Goal: Obtain resource: Obtain resource

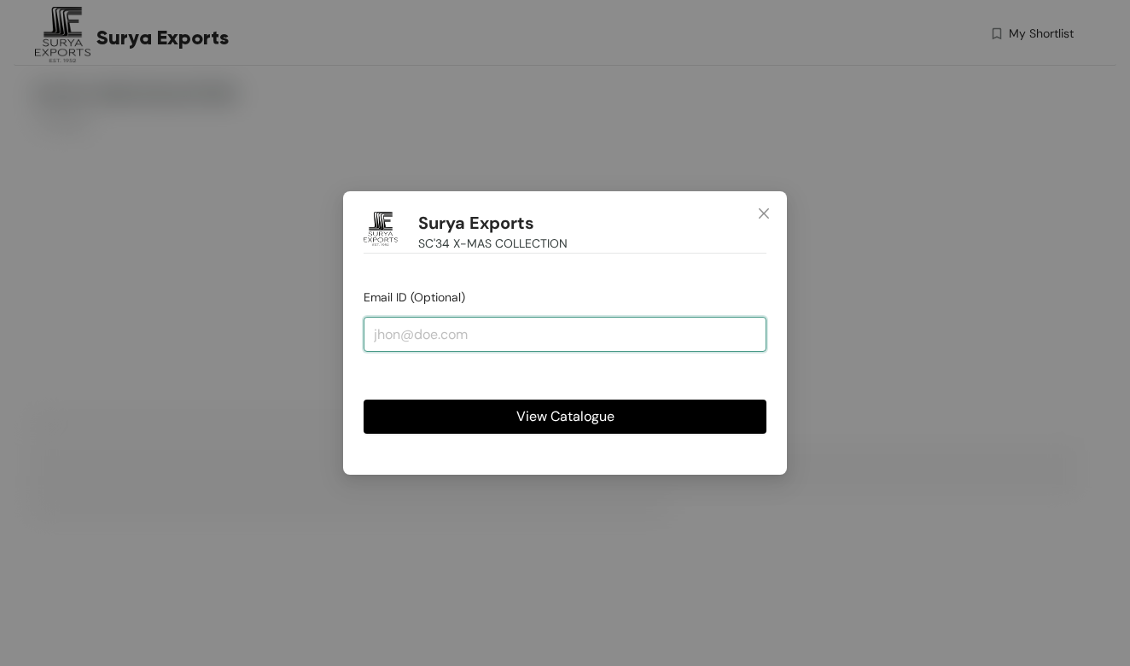
click at [439, 339] on input "email" at bounding box center [564, 334] width 403 height 34
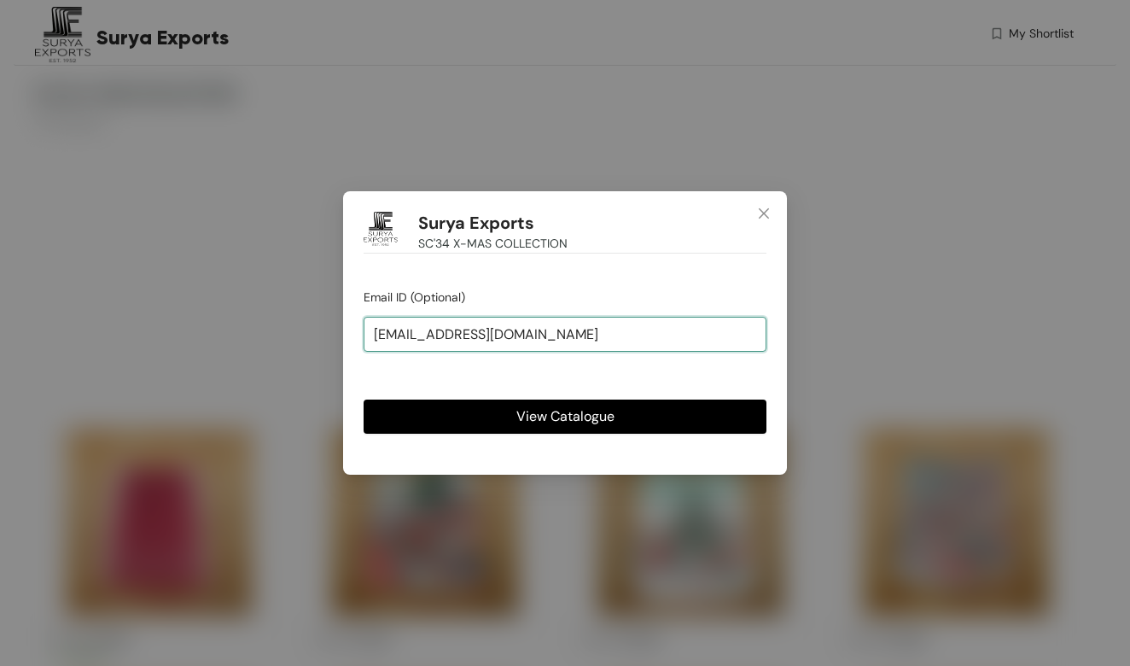
type input "[EMAIL_ADDRESS][DOMAIN_NAME]"
click at [538, 404] on button "View Catalogue" at bounding box center [564, 416] width 403 height 34
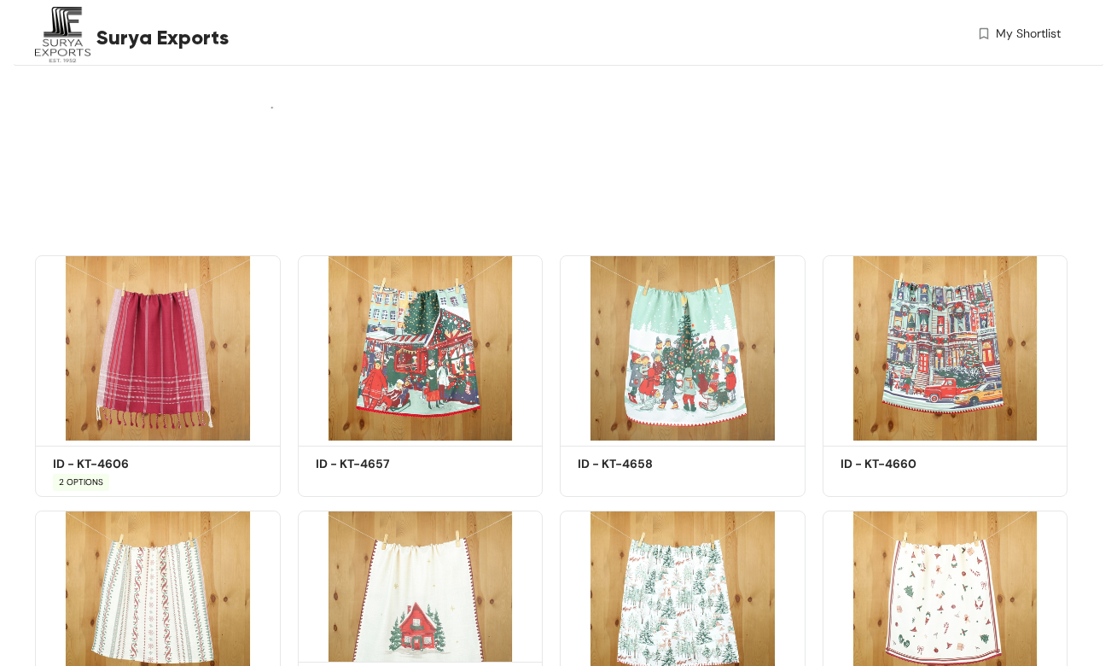
scroll to position [341, 0]
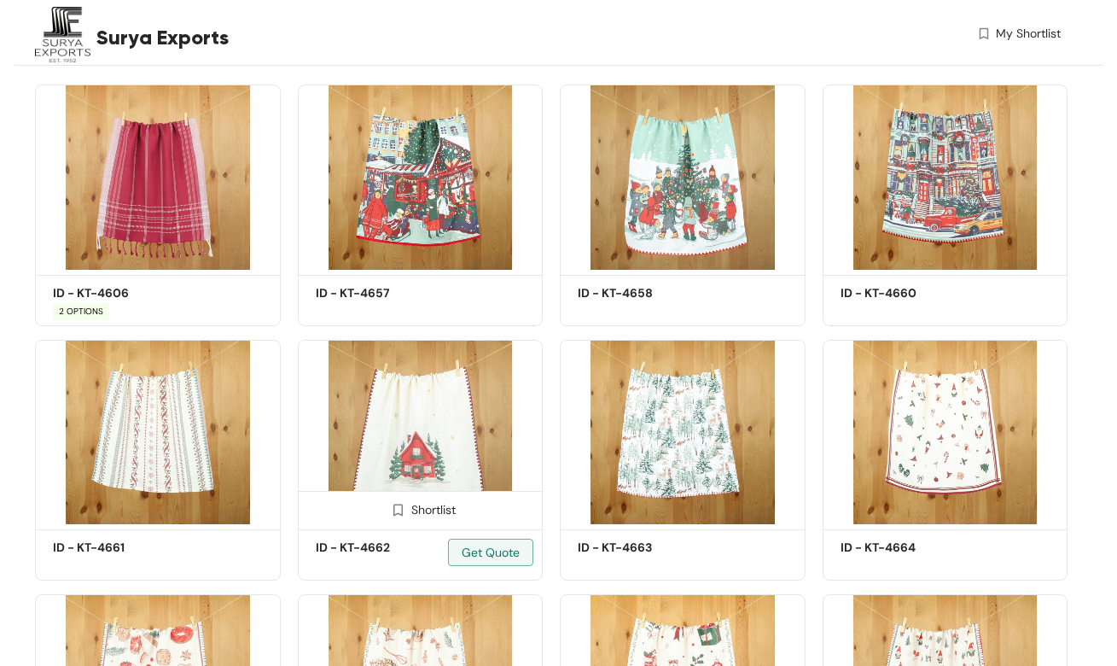
click at [401, 513] on img at bounding box center [398, 510] width 16 height 16
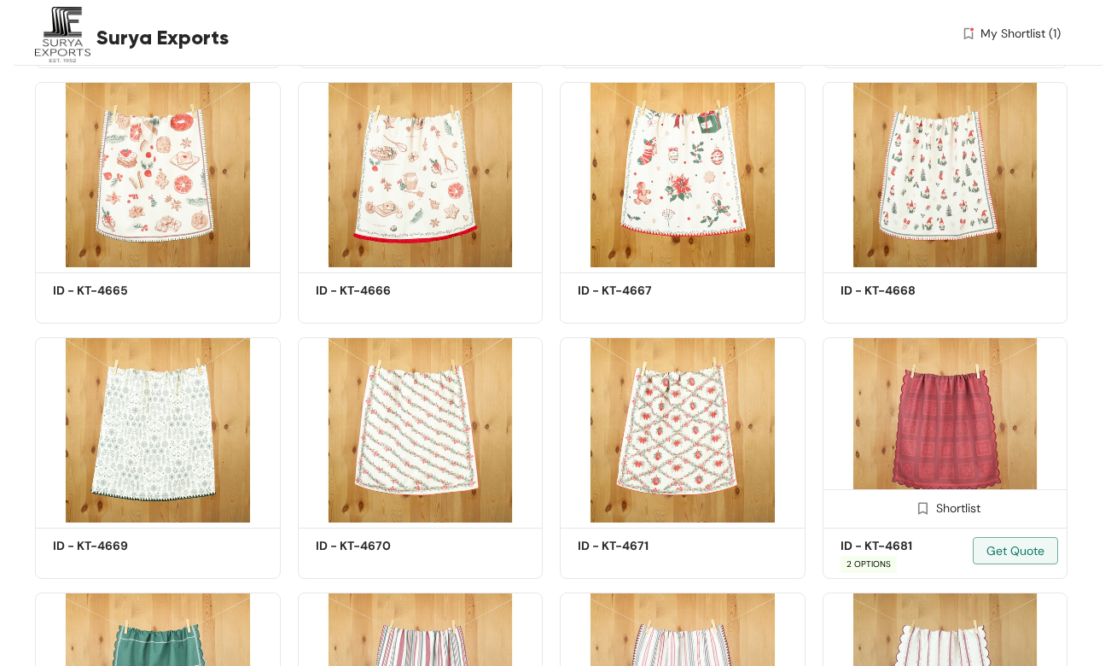
scroll to position [939, 0]
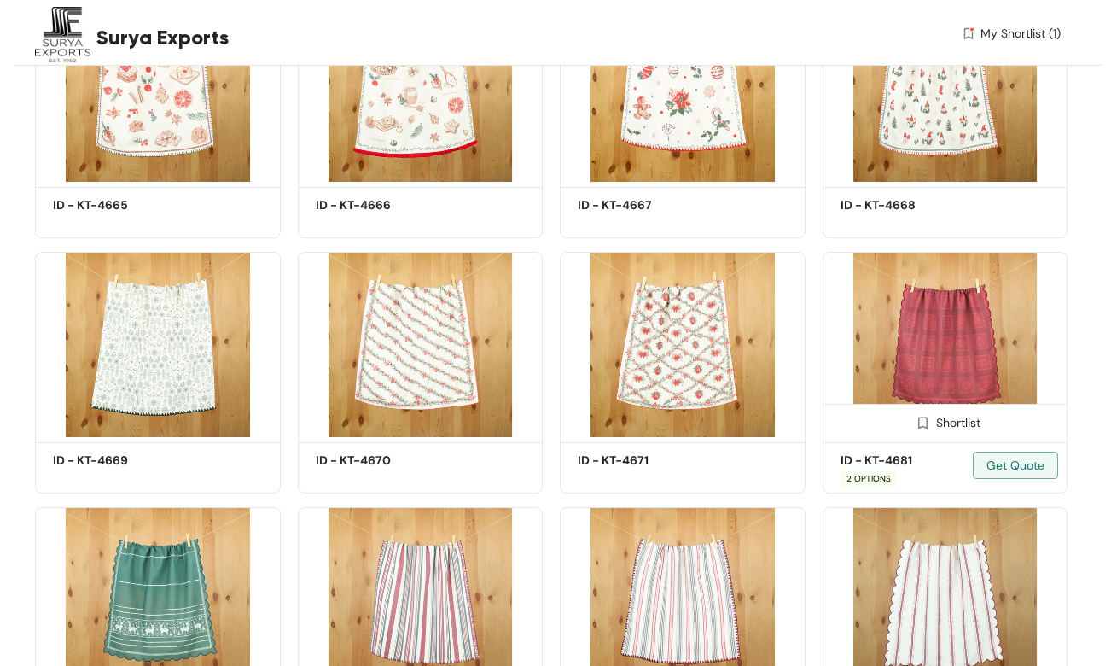
click at [933, 423] on span at bounding box center [922, 426] width 27 height 27
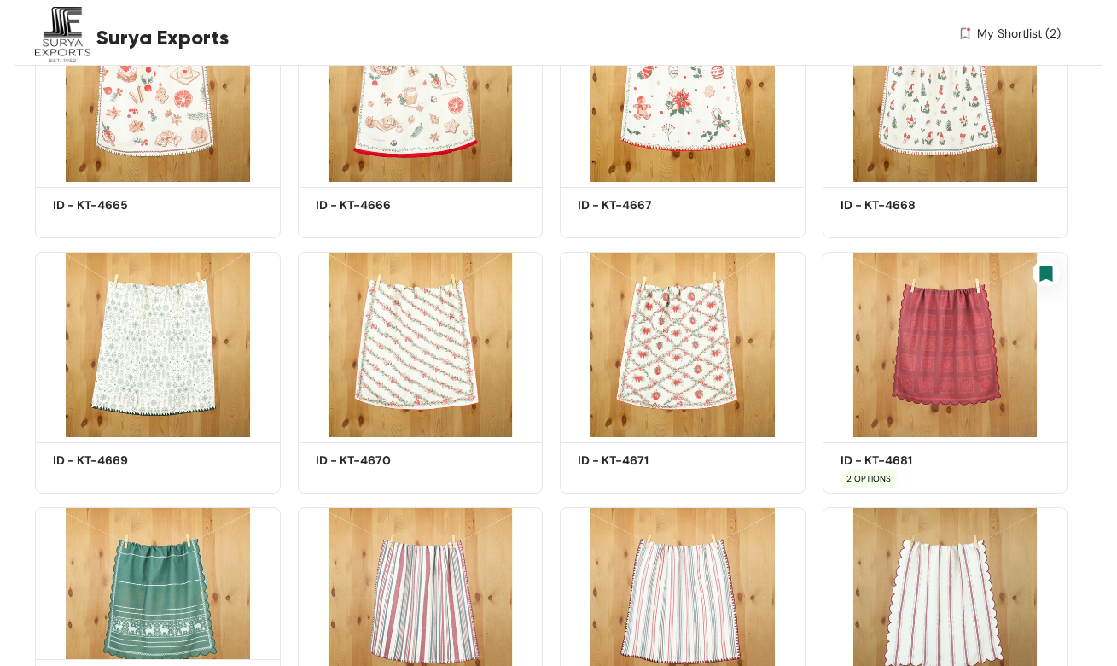
scroll to position [1109, 0]
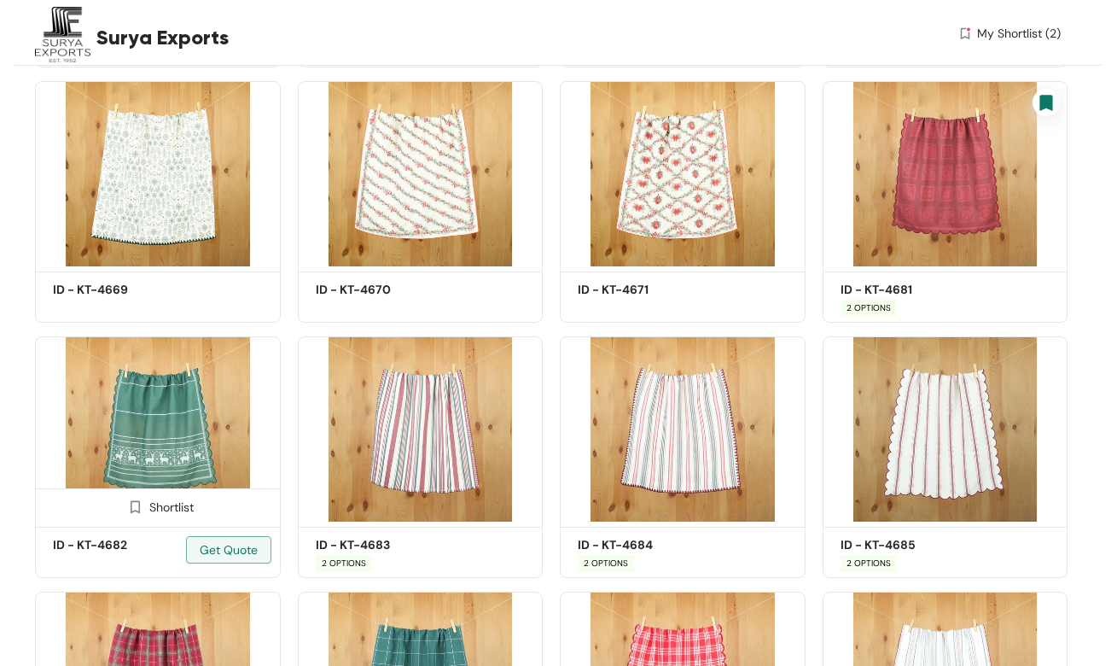
click at [148, 510] on div "Shortlist" at bounding box center [158, 505] width 72 height 16
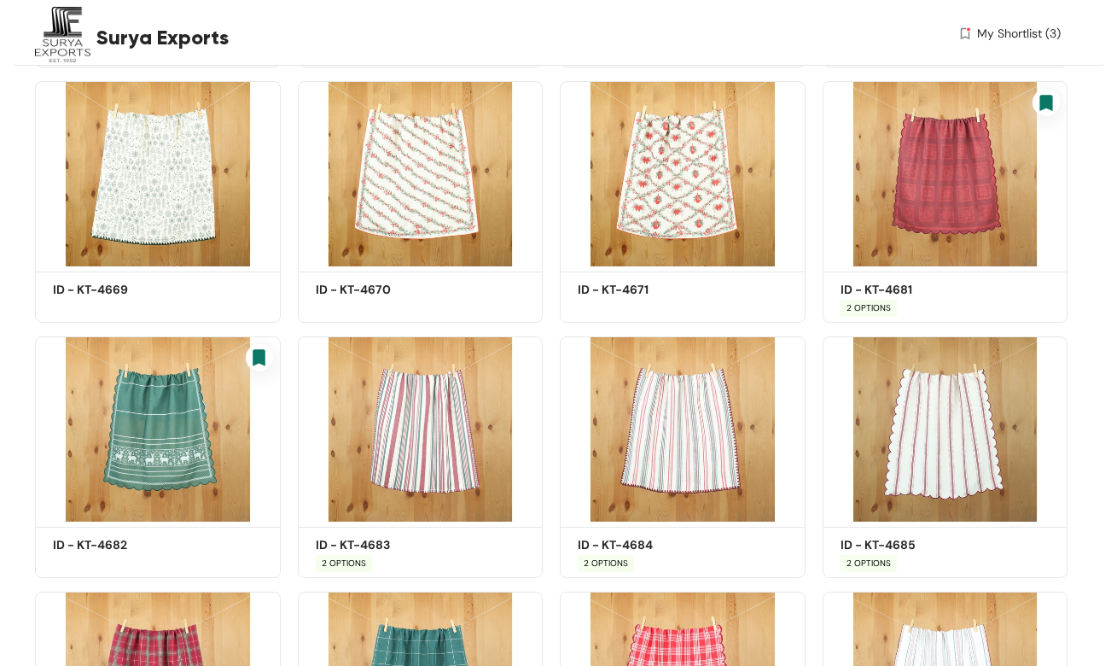
scroll to position [1365, 0]
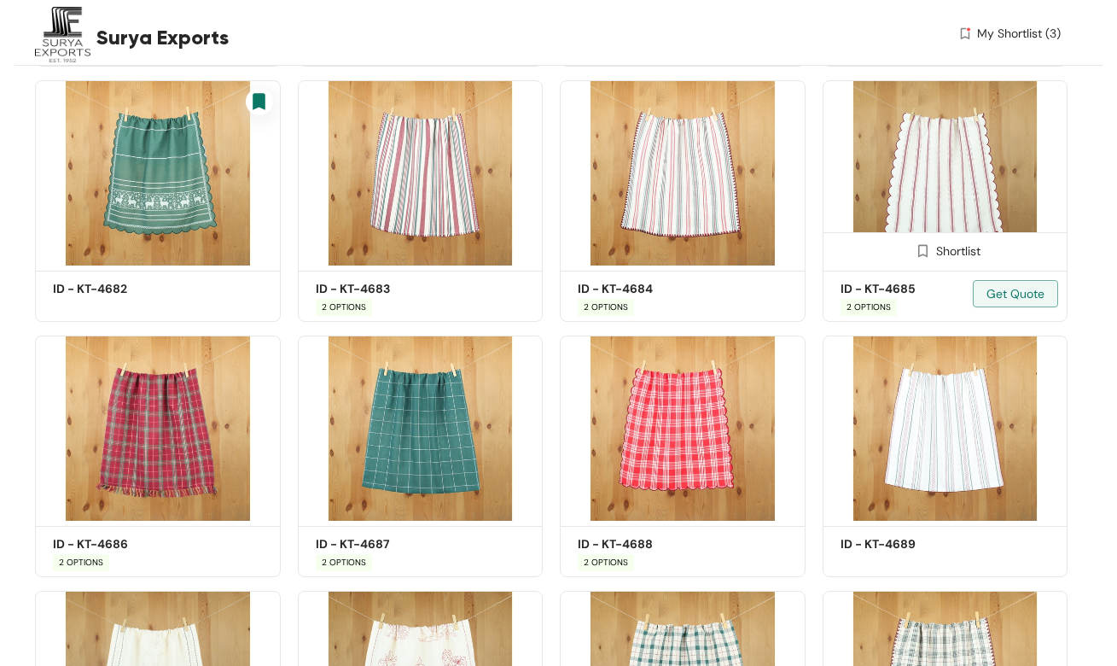
click at [930, 253] on span at bounding box center [922, 254] width 27 height 27
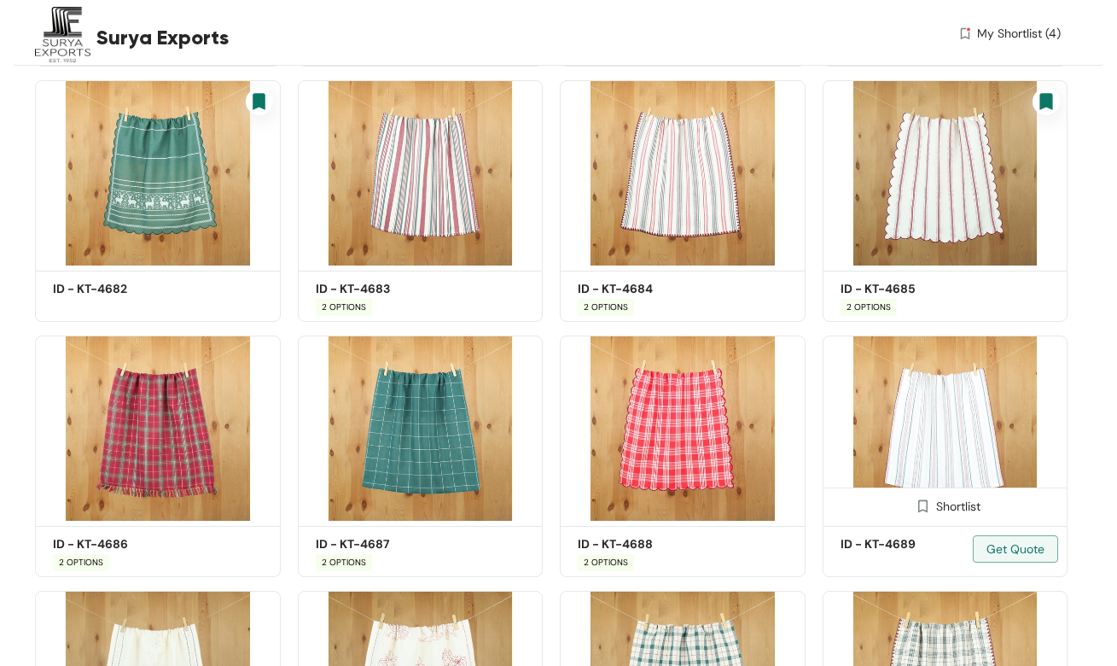
scroll to position [1536, 0]
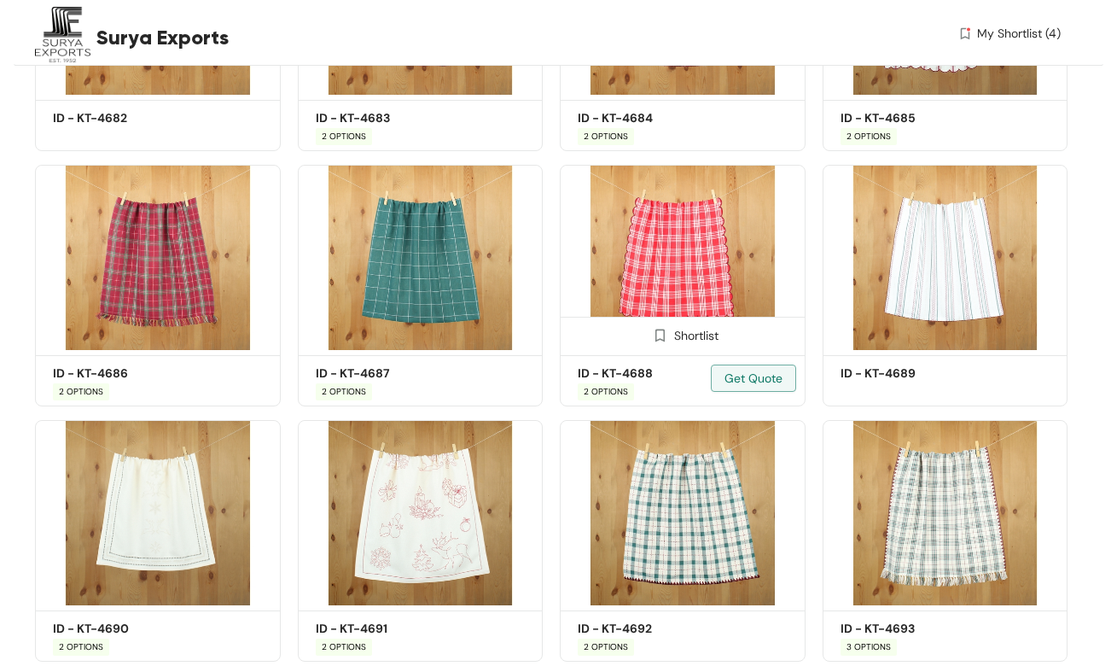
click at [669, 334] on span at bounding box center [660, 339] width 27 height 27
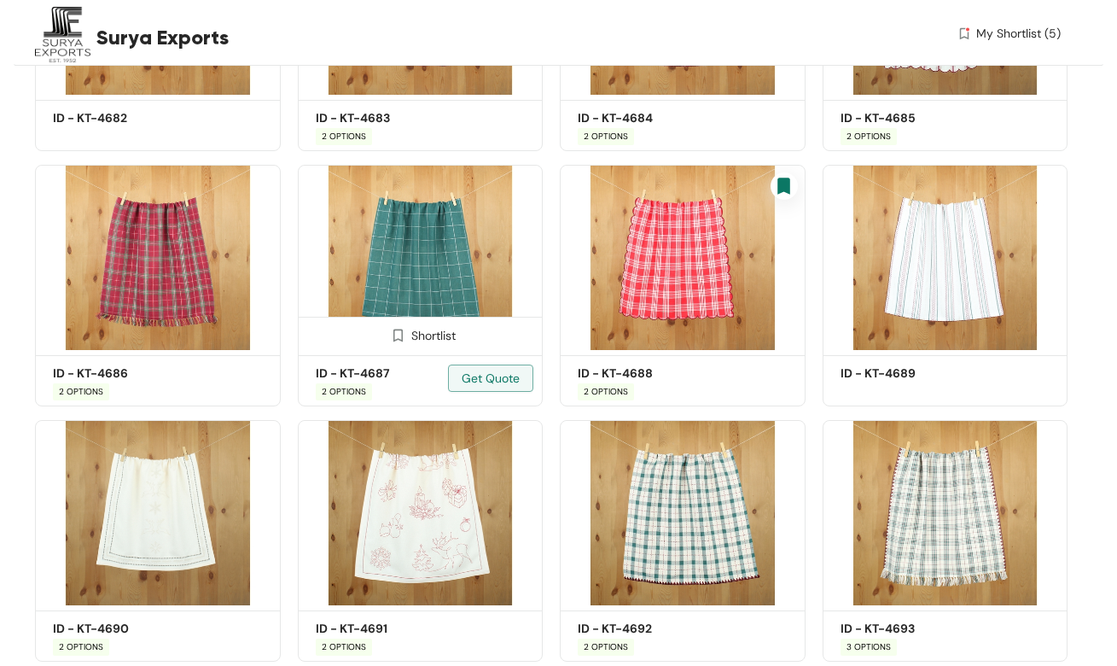
click at [398, 338] on img at bounding box center [398, 335] width 16 height 16
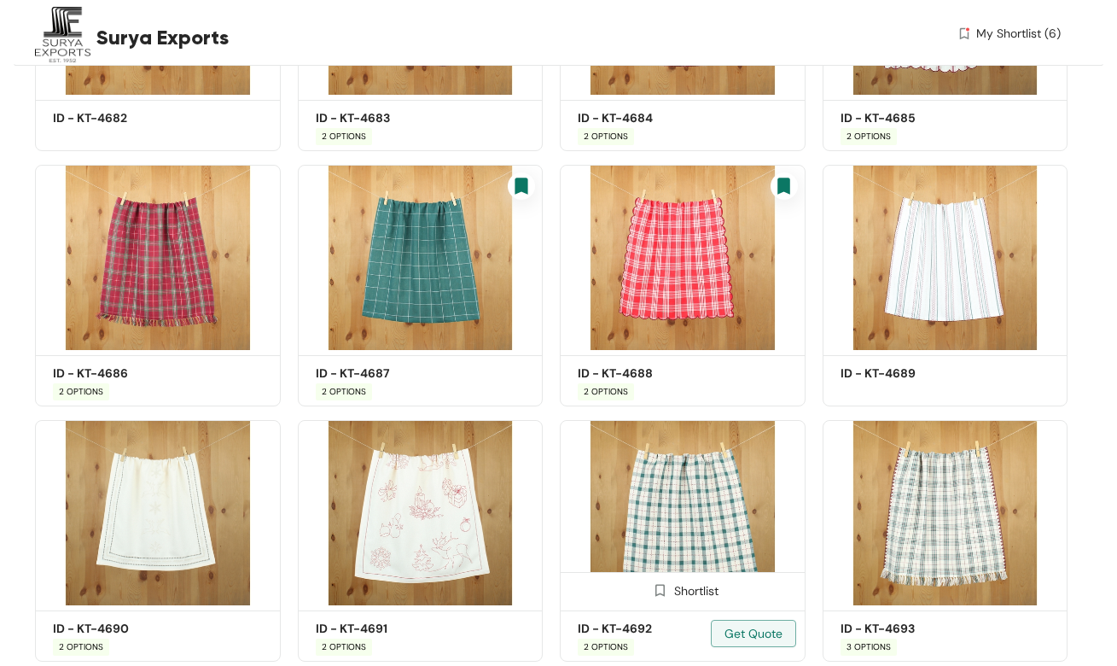
scroll to position [1706, 0]
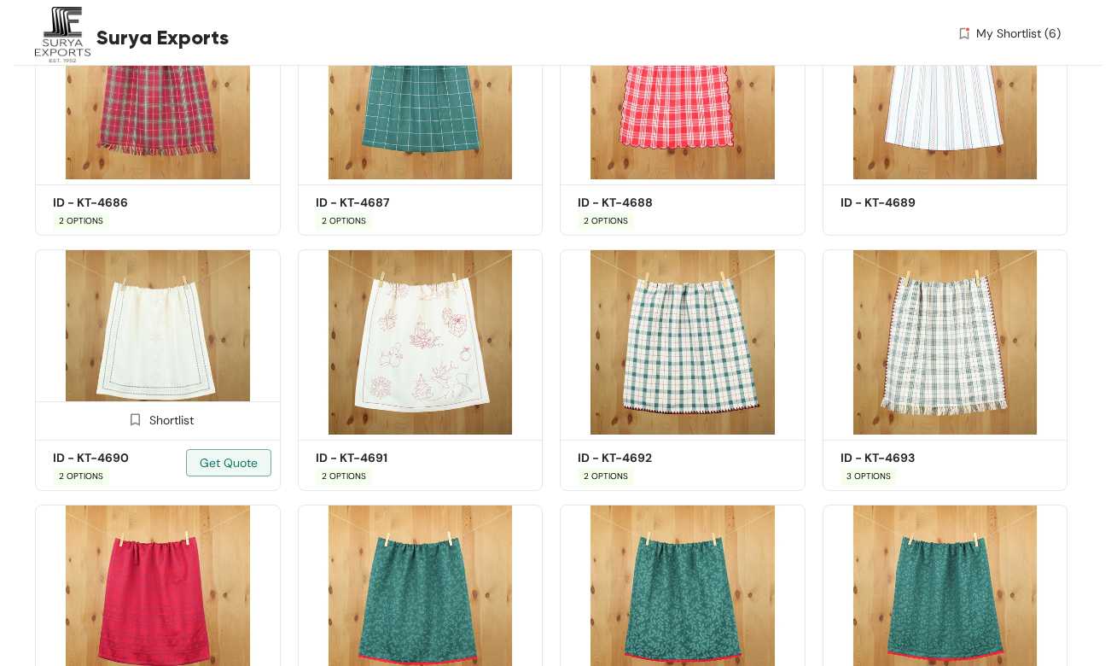
click at [138, 418] on img at bounding box center [135, 419] width 16 height 16
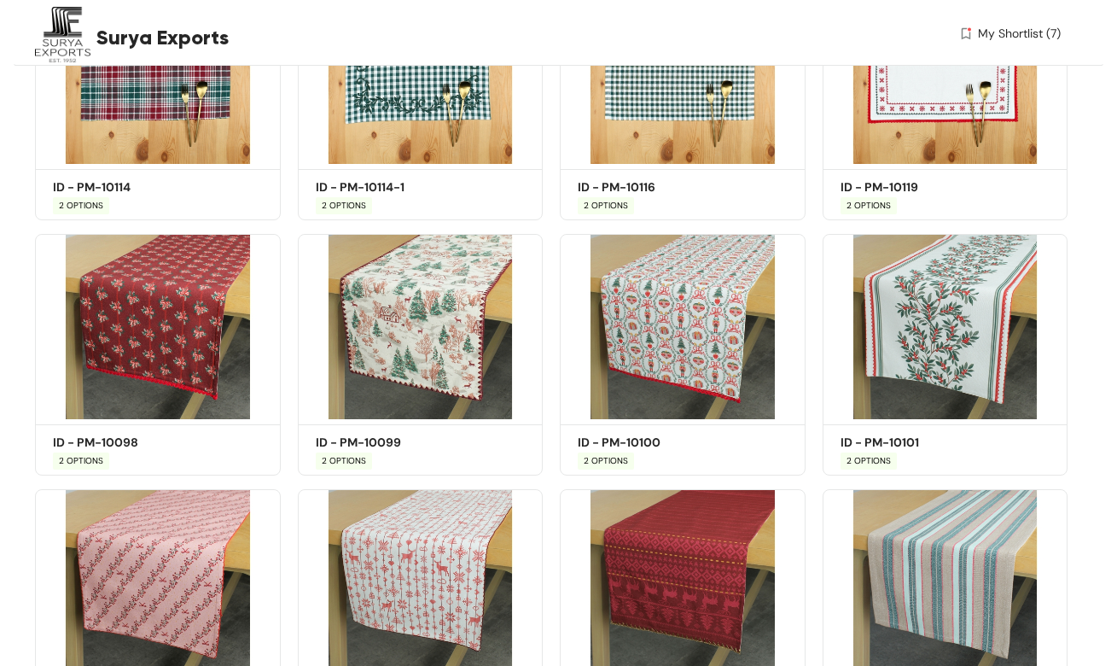
scroll to position [6143, 0]
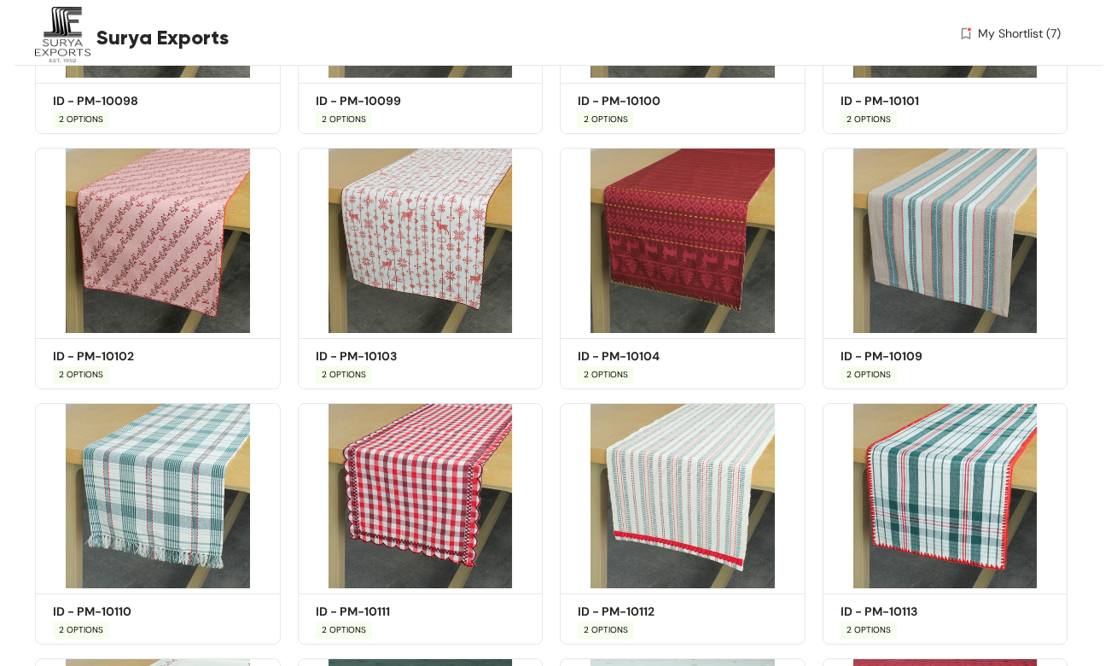
click at [1032, 33] on span "My Shortlist (7)" at bounding box center [1019, 34] width 83 height 18
